Goal: Information Seeking & Learning: Learn about a topic

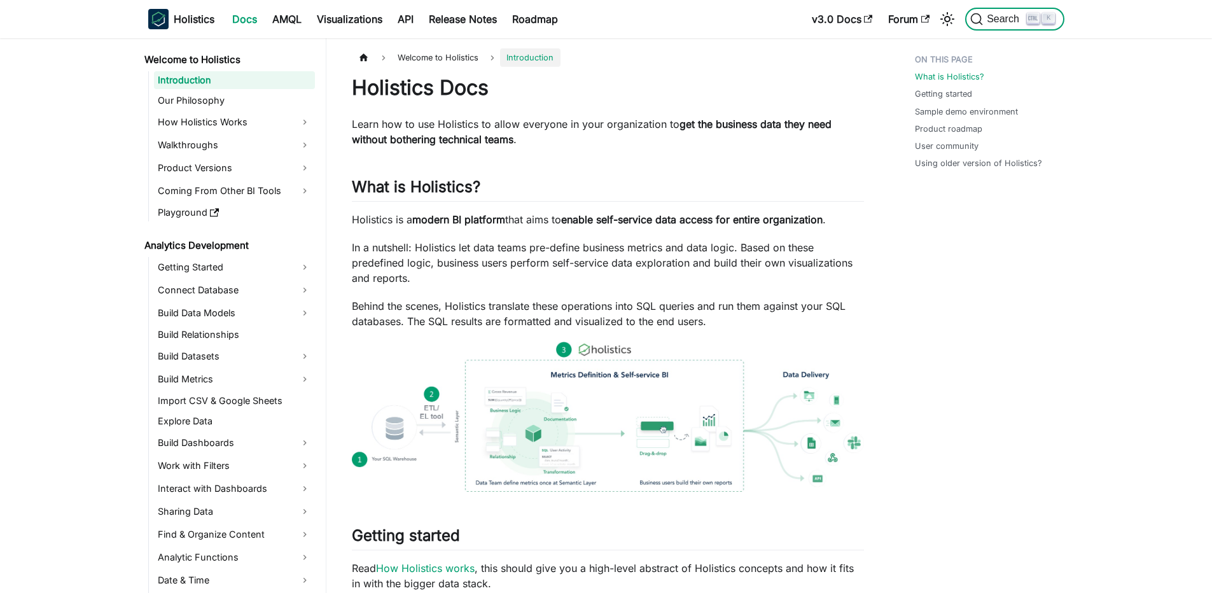
click at [1016, 22] on span "Search" at bounding box center [1005, 18] width 44 height 11
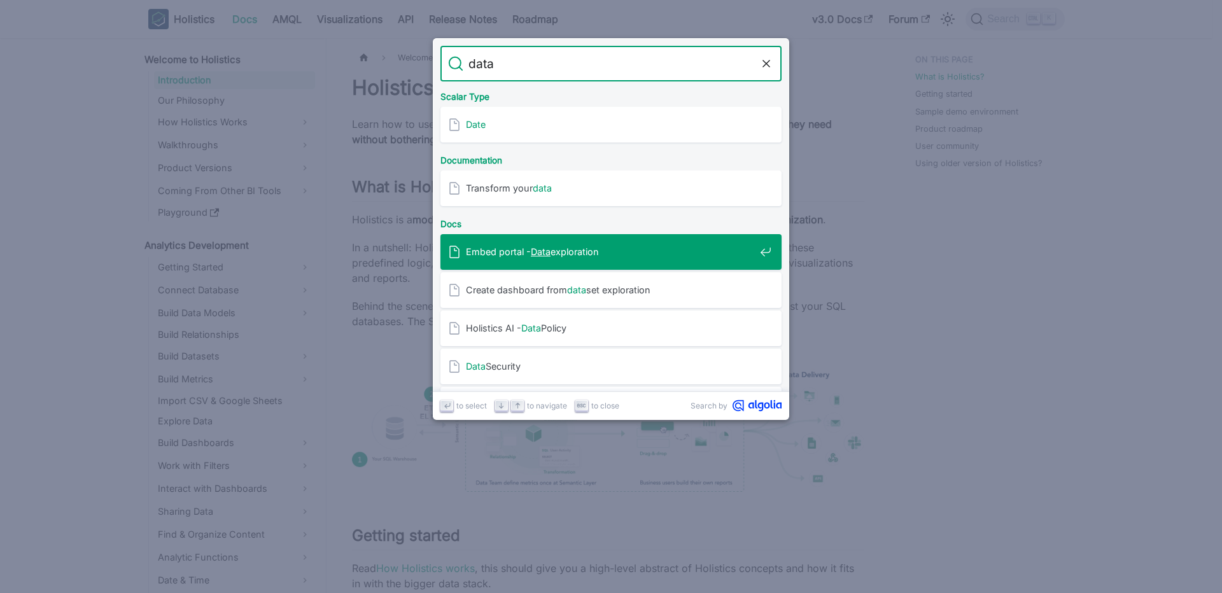
type input "data"
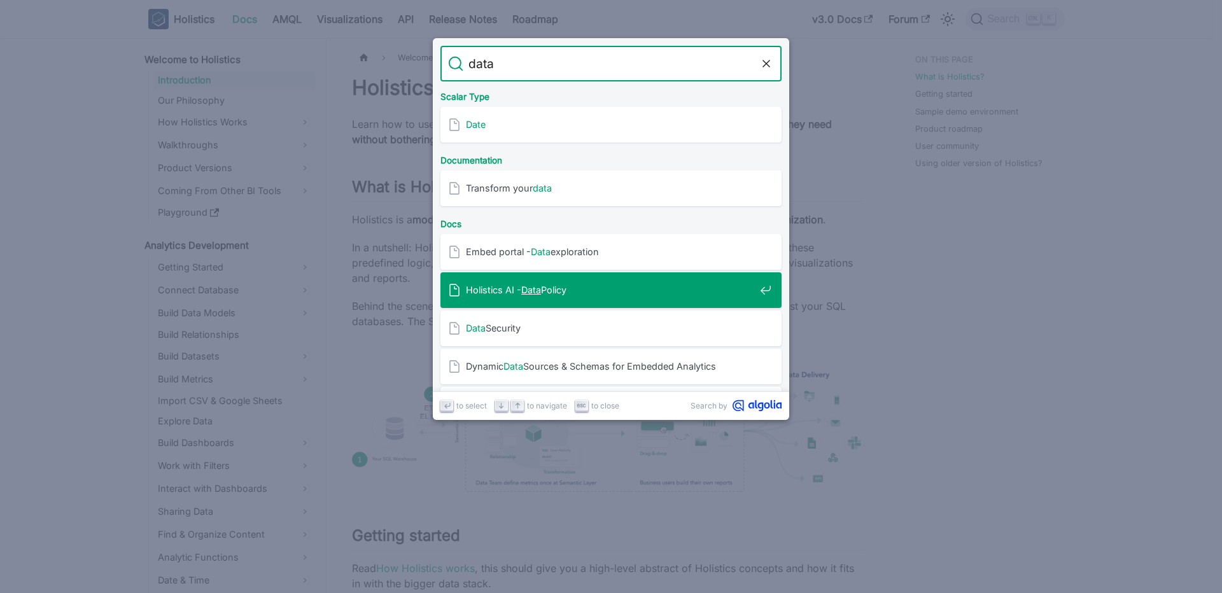
click at [535, 295] on mark "Data" at bounding box center [531, 289] width 20 height 11
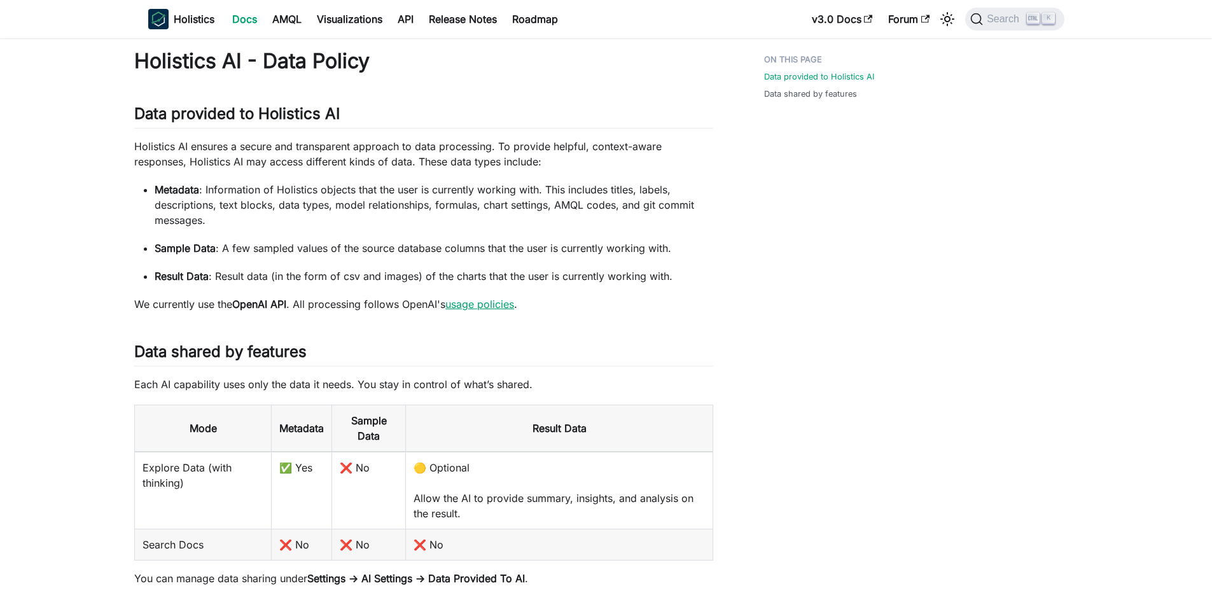
click at [484, 309] on link "usage policies" at bounding box center [479, 304] width 69 height 13
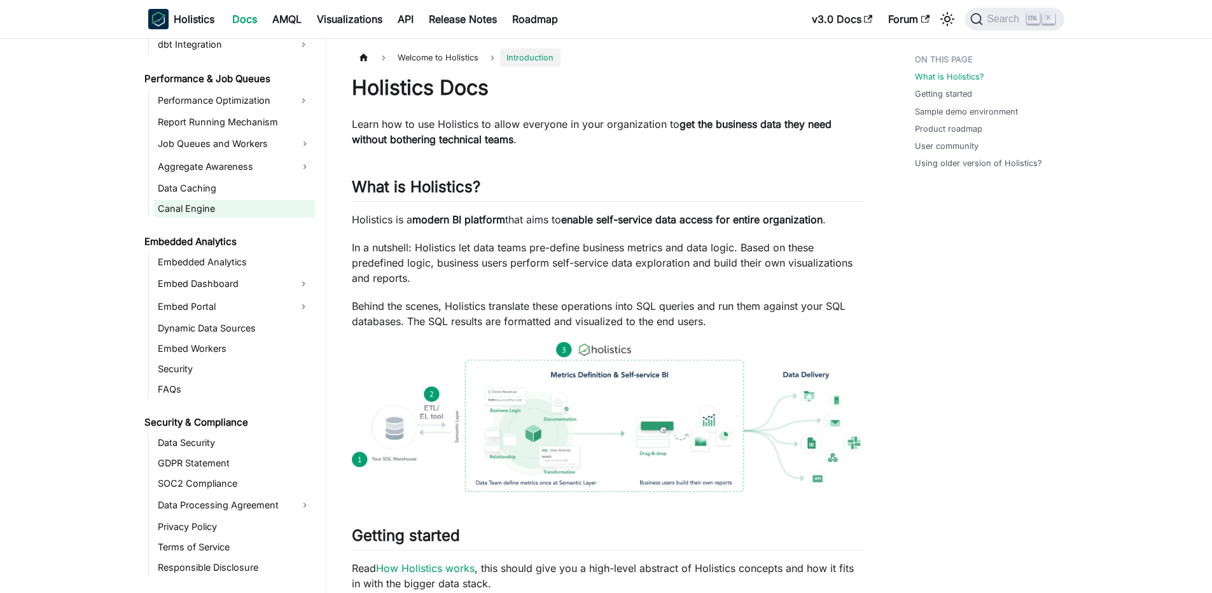
scroll to position [1283, 0]
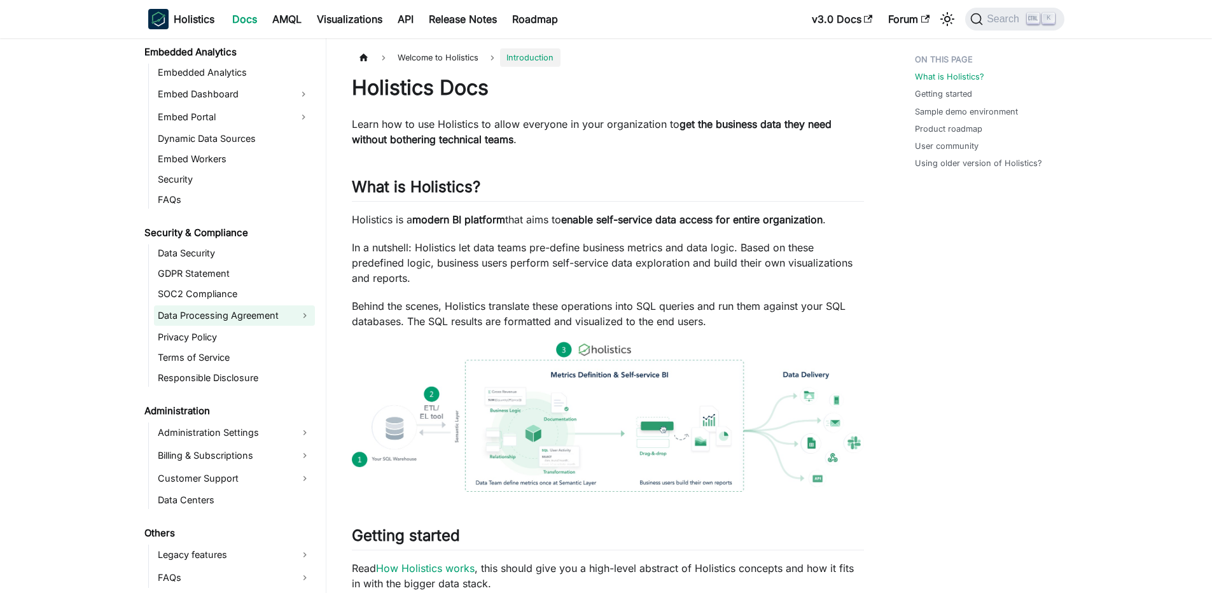
click at [205, 325] on link "Data Processing Agreement" at bounding box center [234, 315] width 161 height 20
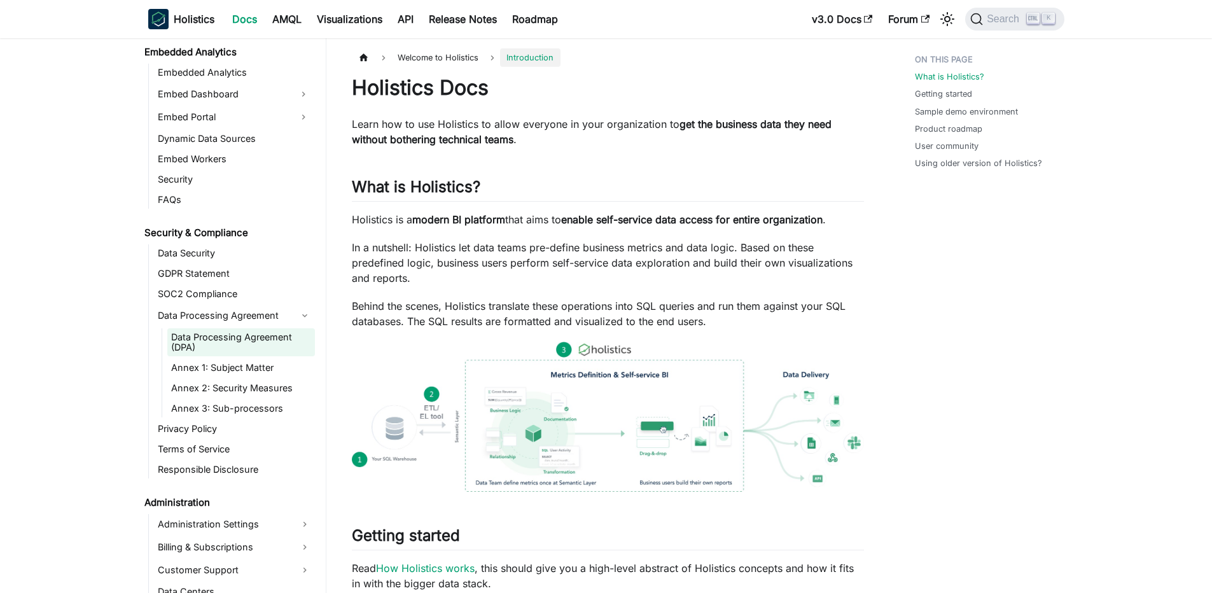
click at [210, 333] on link "Data Processing Agreement (DPA)" at bounding box center [241, 342] width 148 height 28
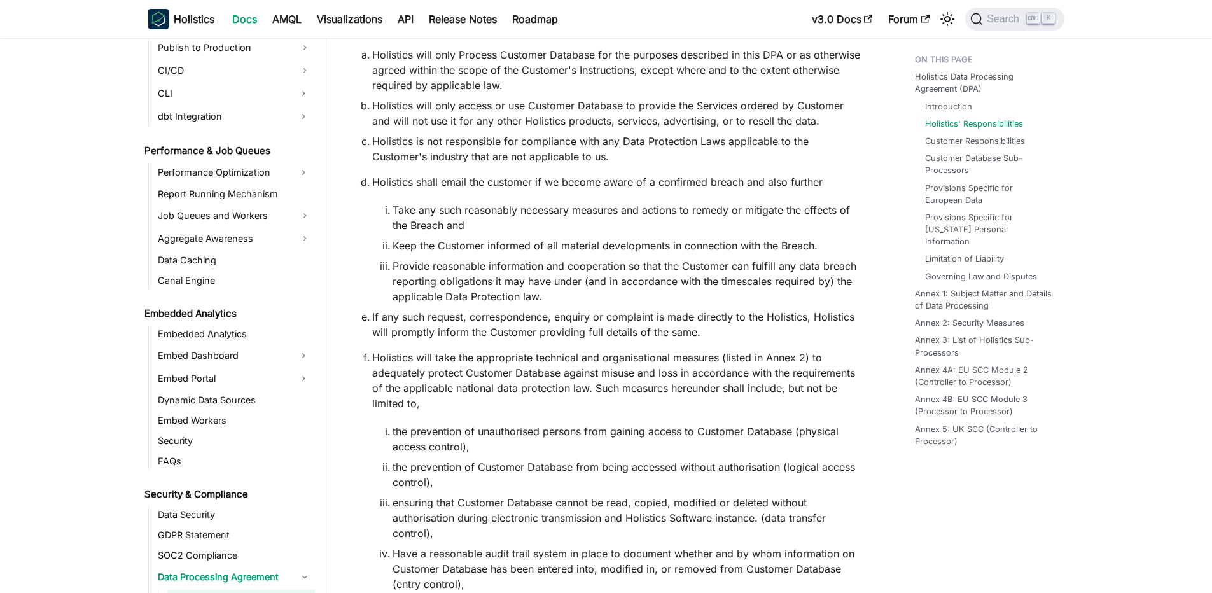
scroll to position [1178, 0]
